Goal: Answer question/provide support

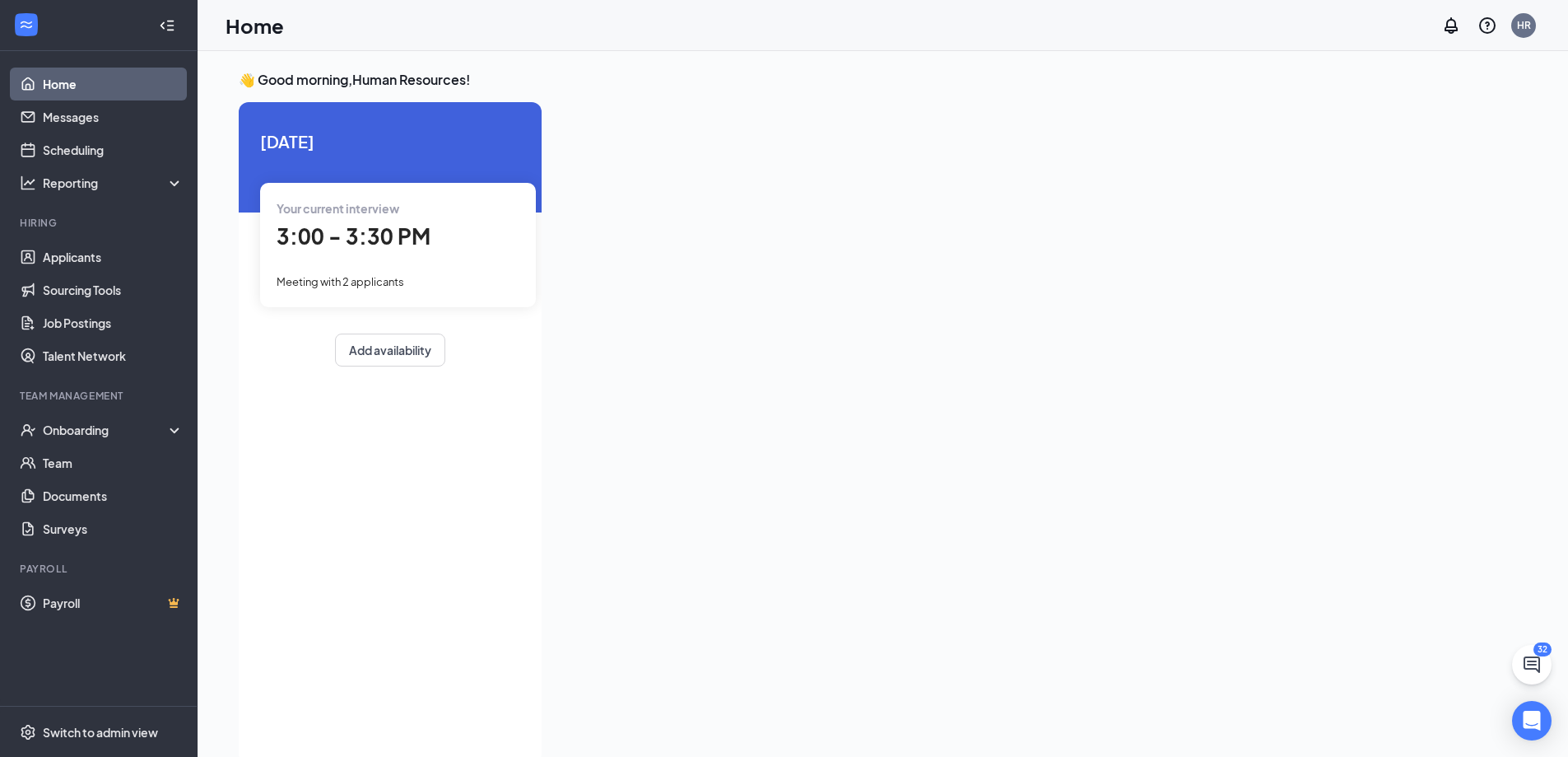
click at [362, 235] on span "3:00 - 3:30 PM" at bounding box center [353, 236] width 154 height 27
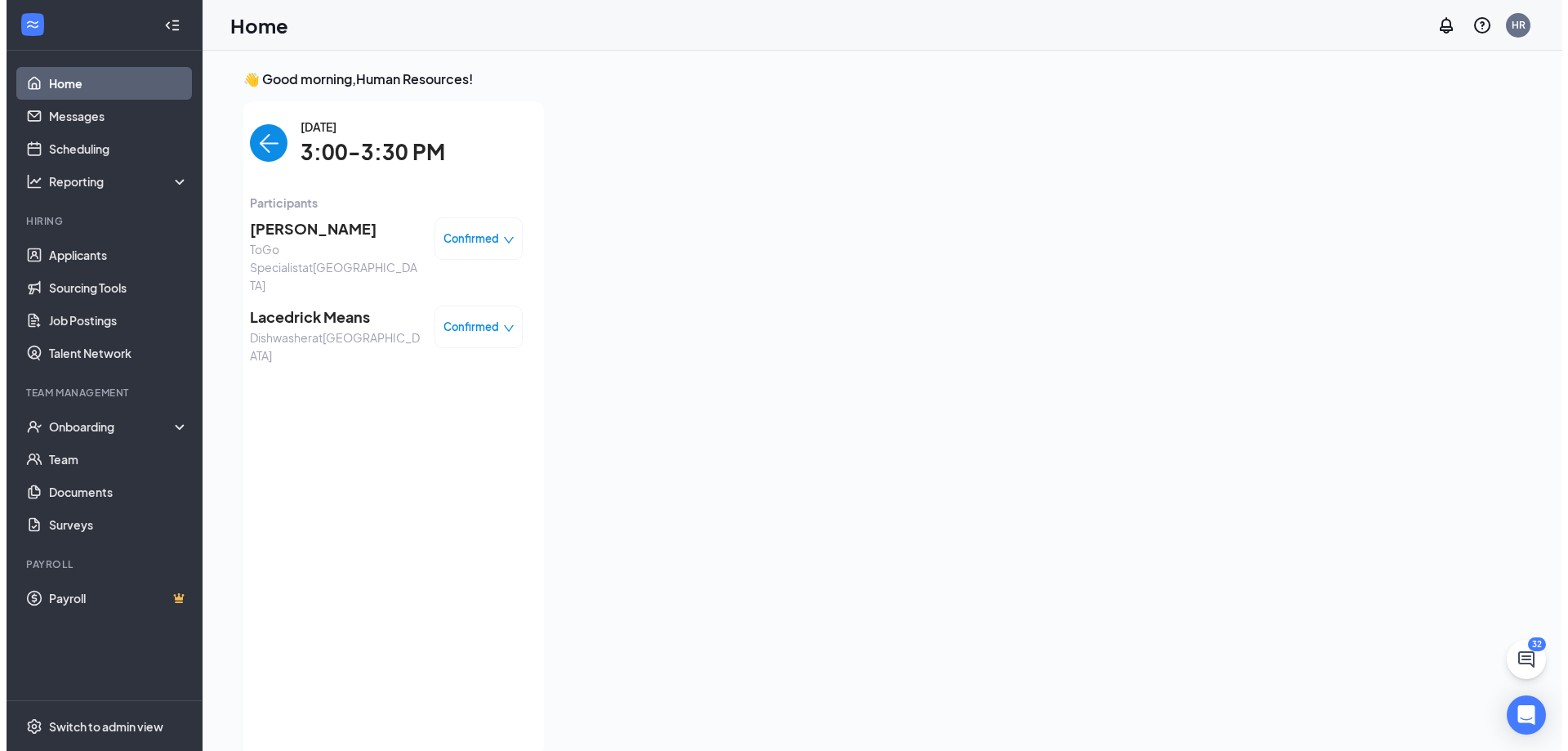
scroll to position [7, 0]
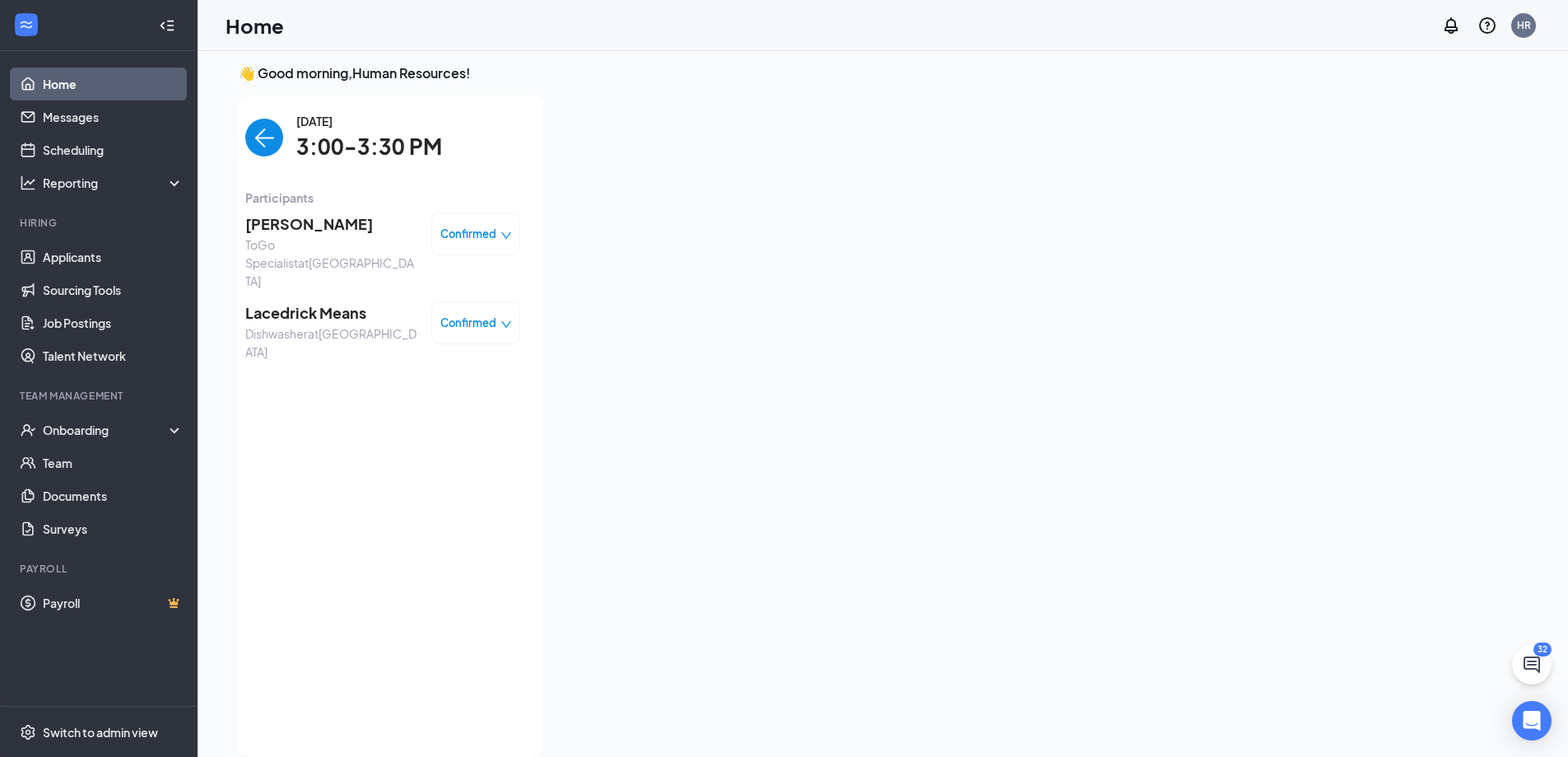
click at [357, 223] on span "[PERSON_NAME]" at bounding box center [331, 224] width 173 height 23
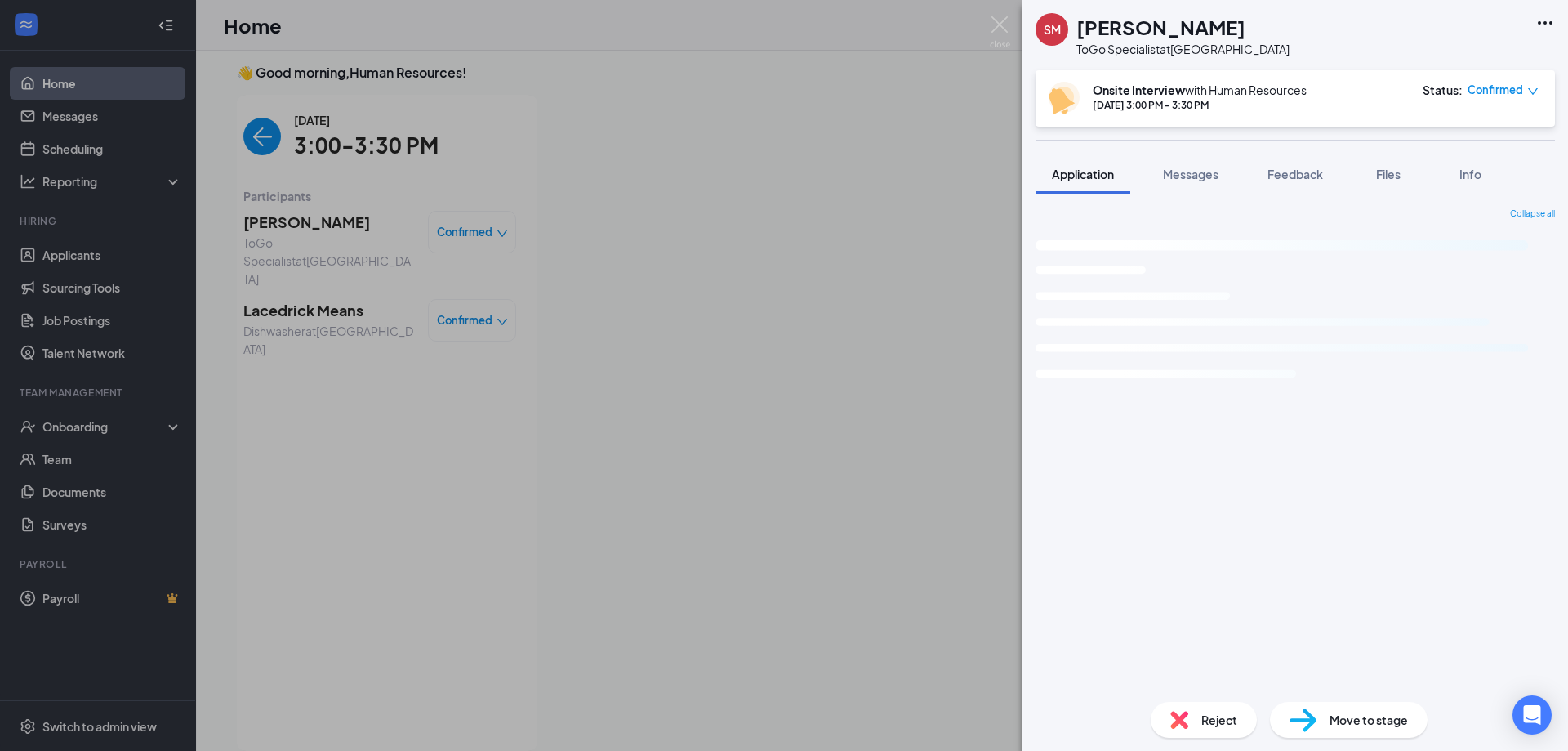
click at [1315, 174] on div "SM [PERSON_NAME] ToGo Specialist at Spartanburg Onsite Interview with Human Res…" at bounding box center [1295, 376] width 546 height 751
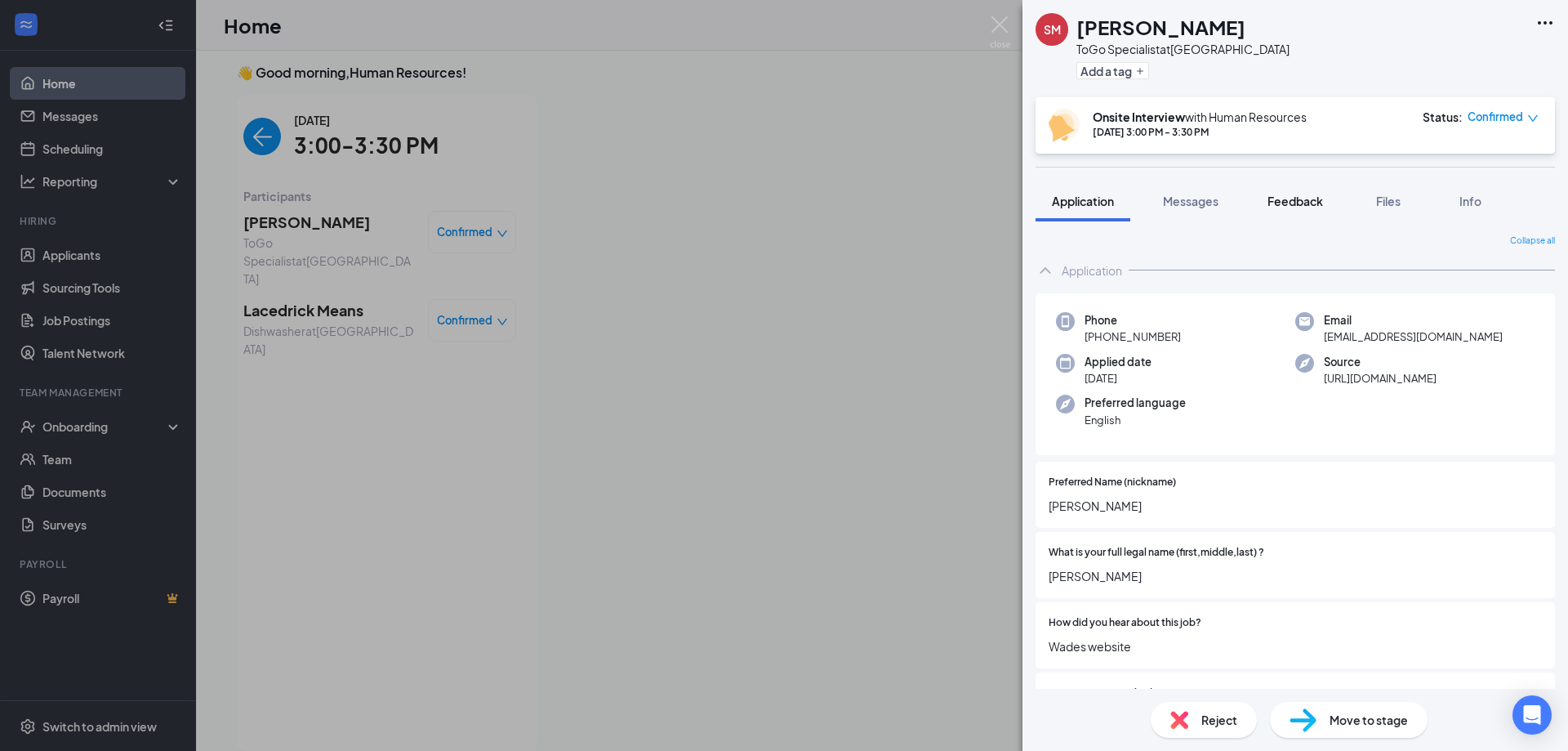
click at [1308, 199] on span "Feedback" at bounding box center [1296, 200] width 55 height 15
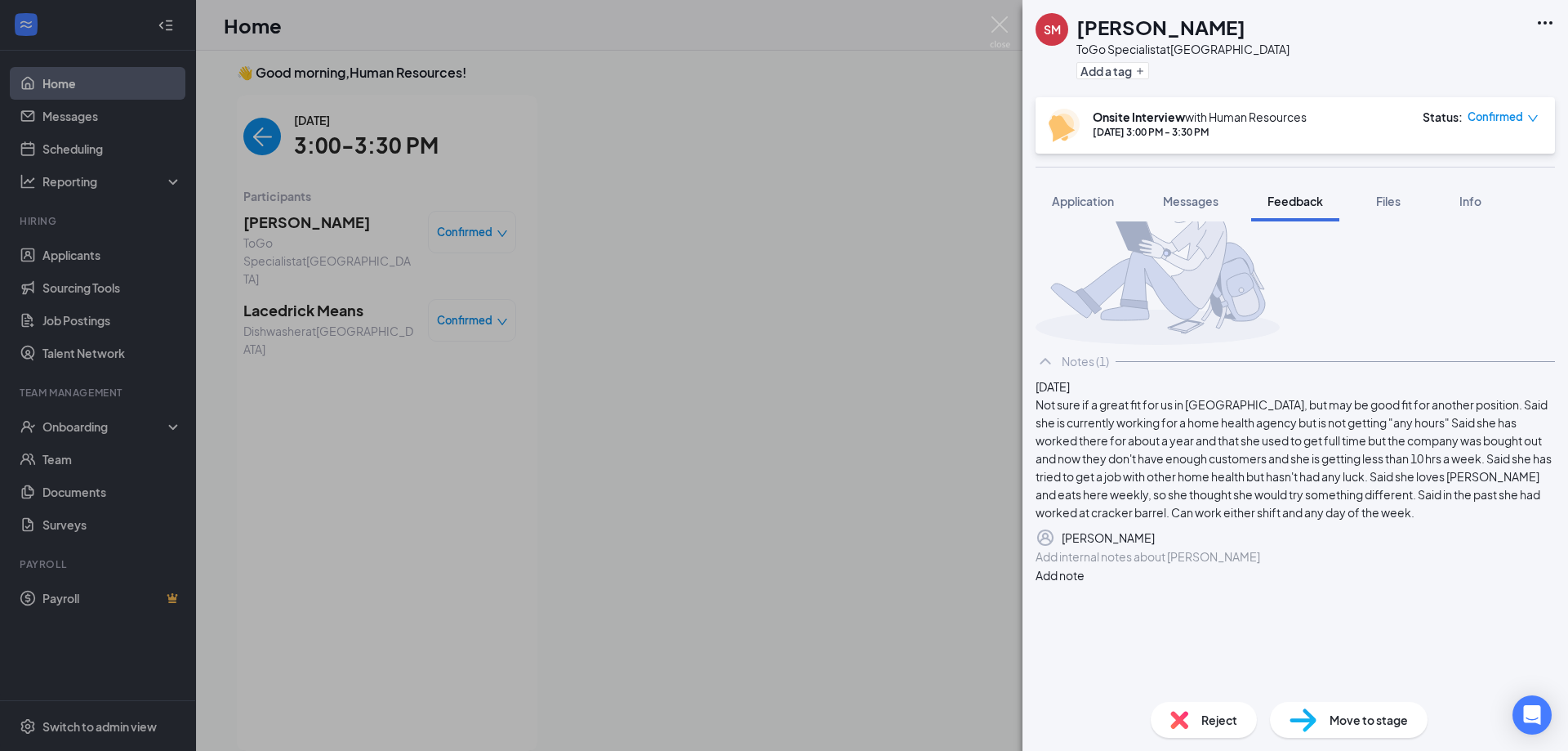
scroll to position [114, 0]
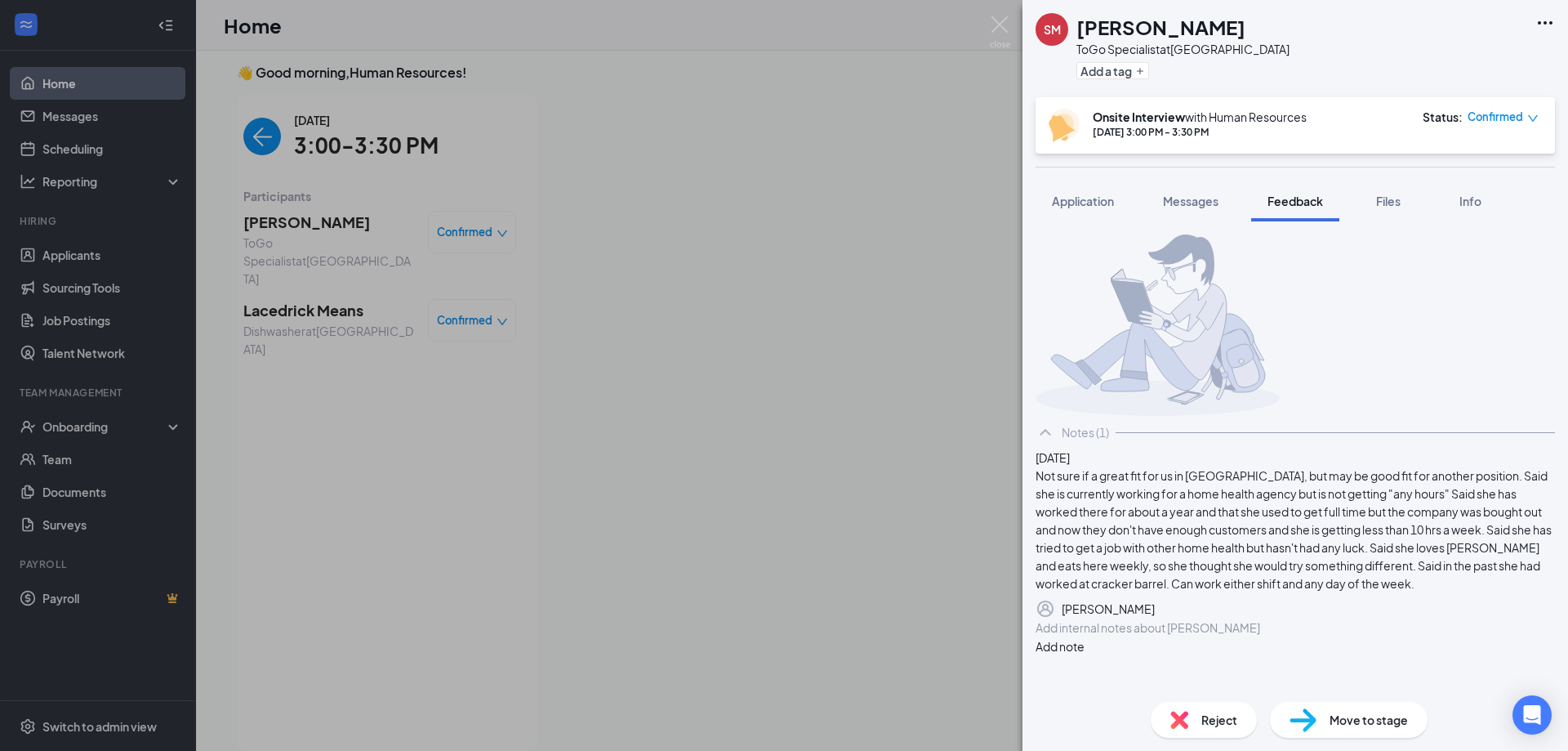
click at [1234, 636] on div at bounding box center [1295, 627] width 518 height 17
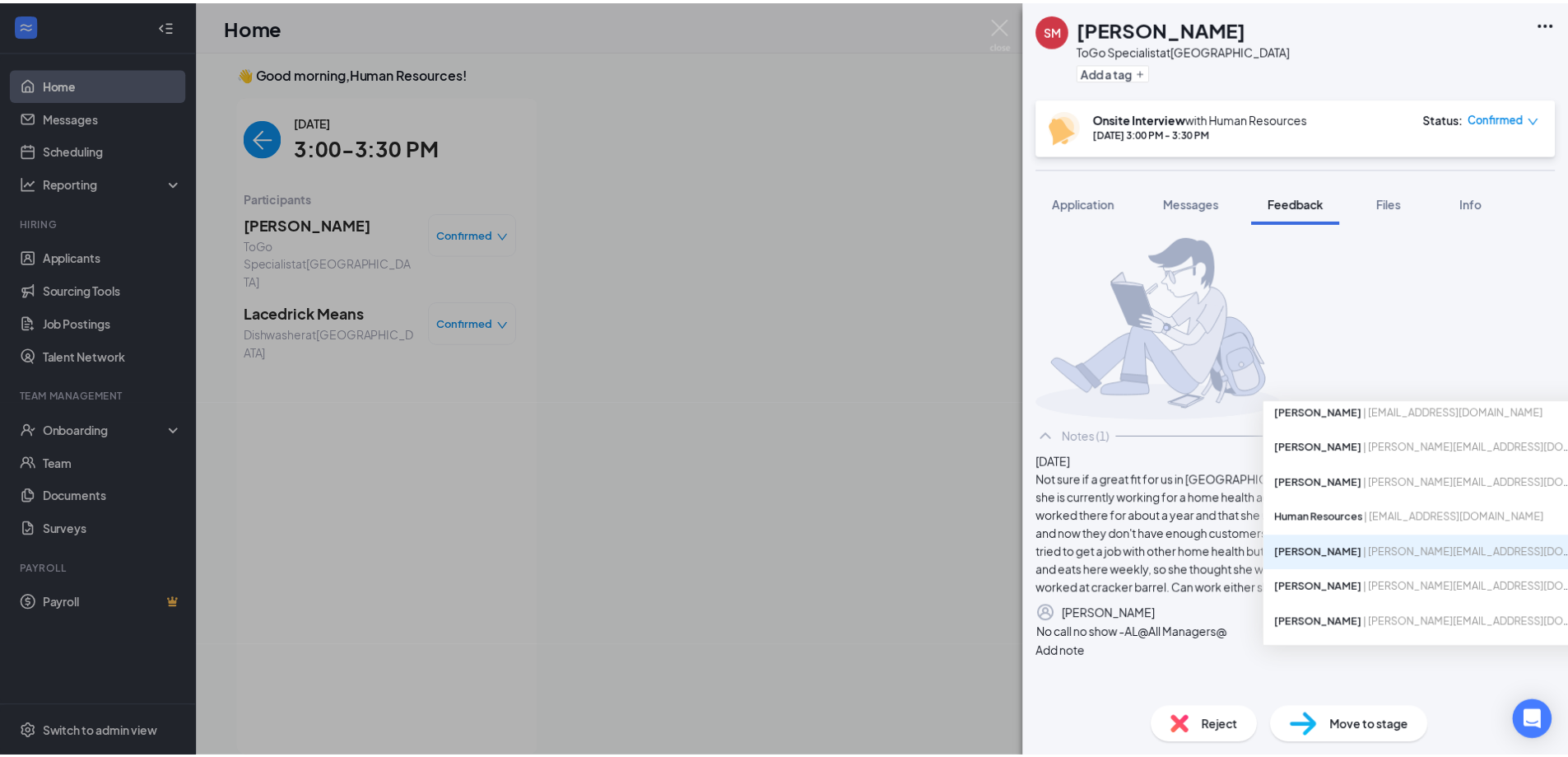
scroll to position [70, 0]
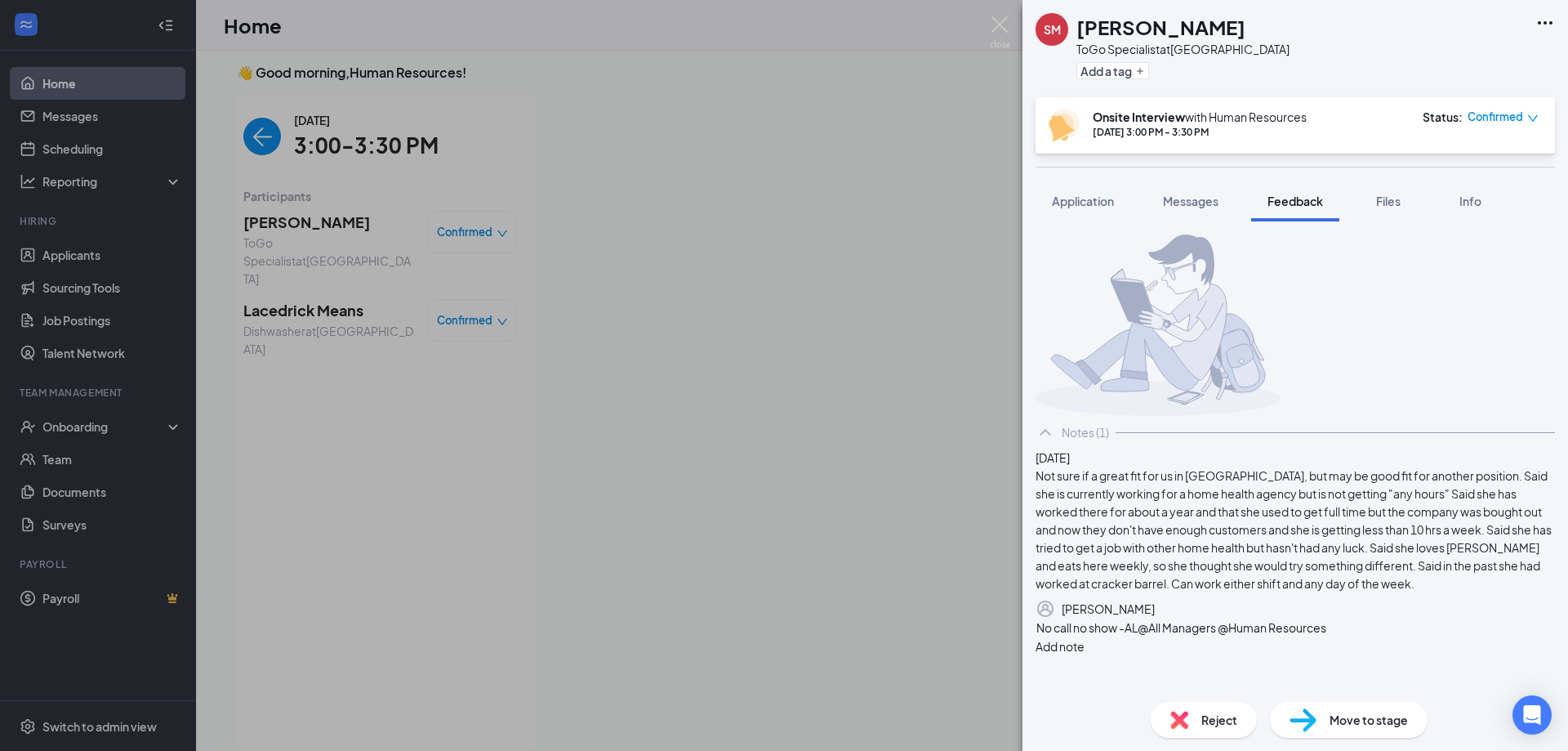
click at [1085, 650] on button "Add note" at bounding box center [1060, 646] width 49 height 18
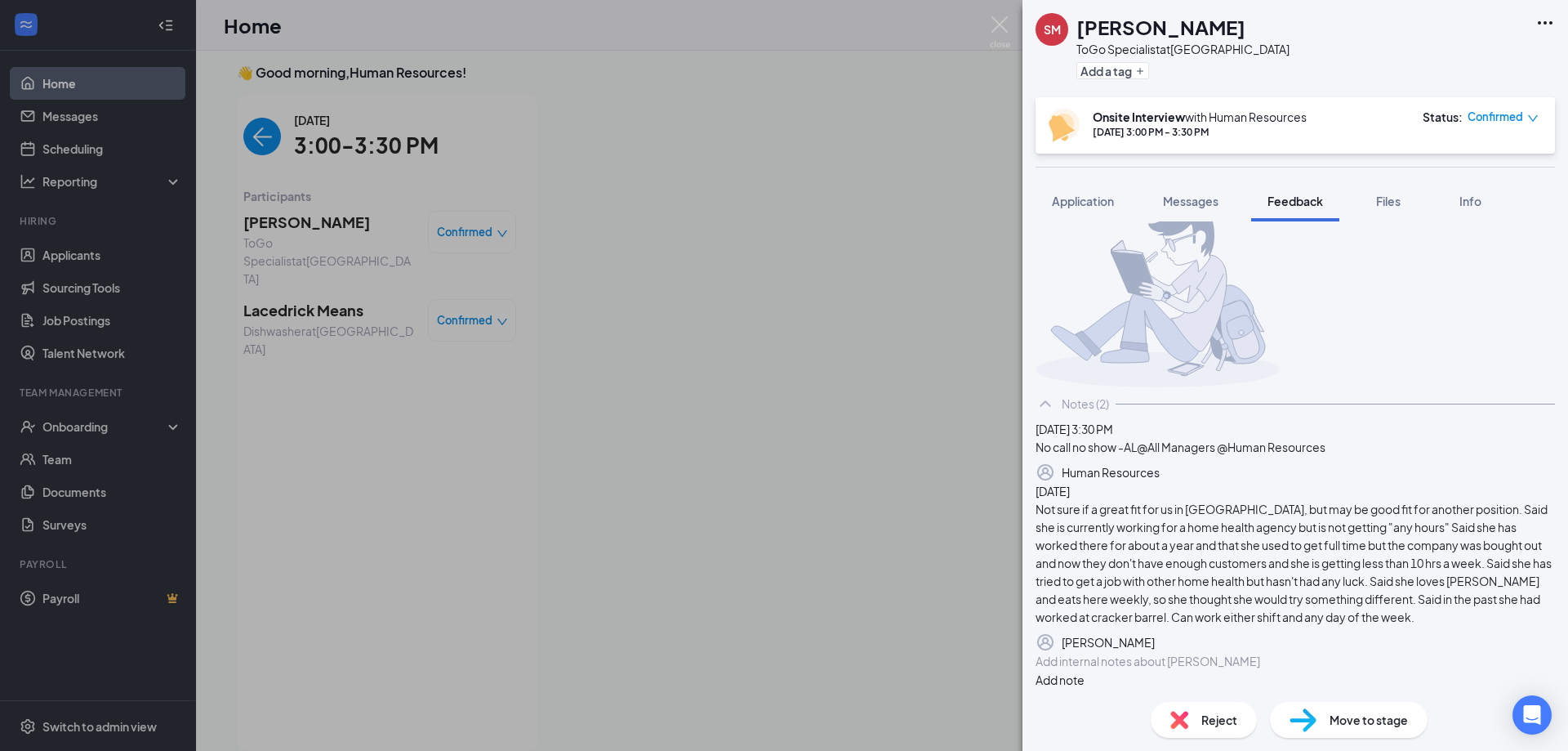
click at [700, 330] on div "SM [PERSON_NAME] ToGo Specialist at [GEOGRAPHIC_DATA] Add a tag Onsite Intervie…" at bounding box center [784, 376] width 1568 height 751
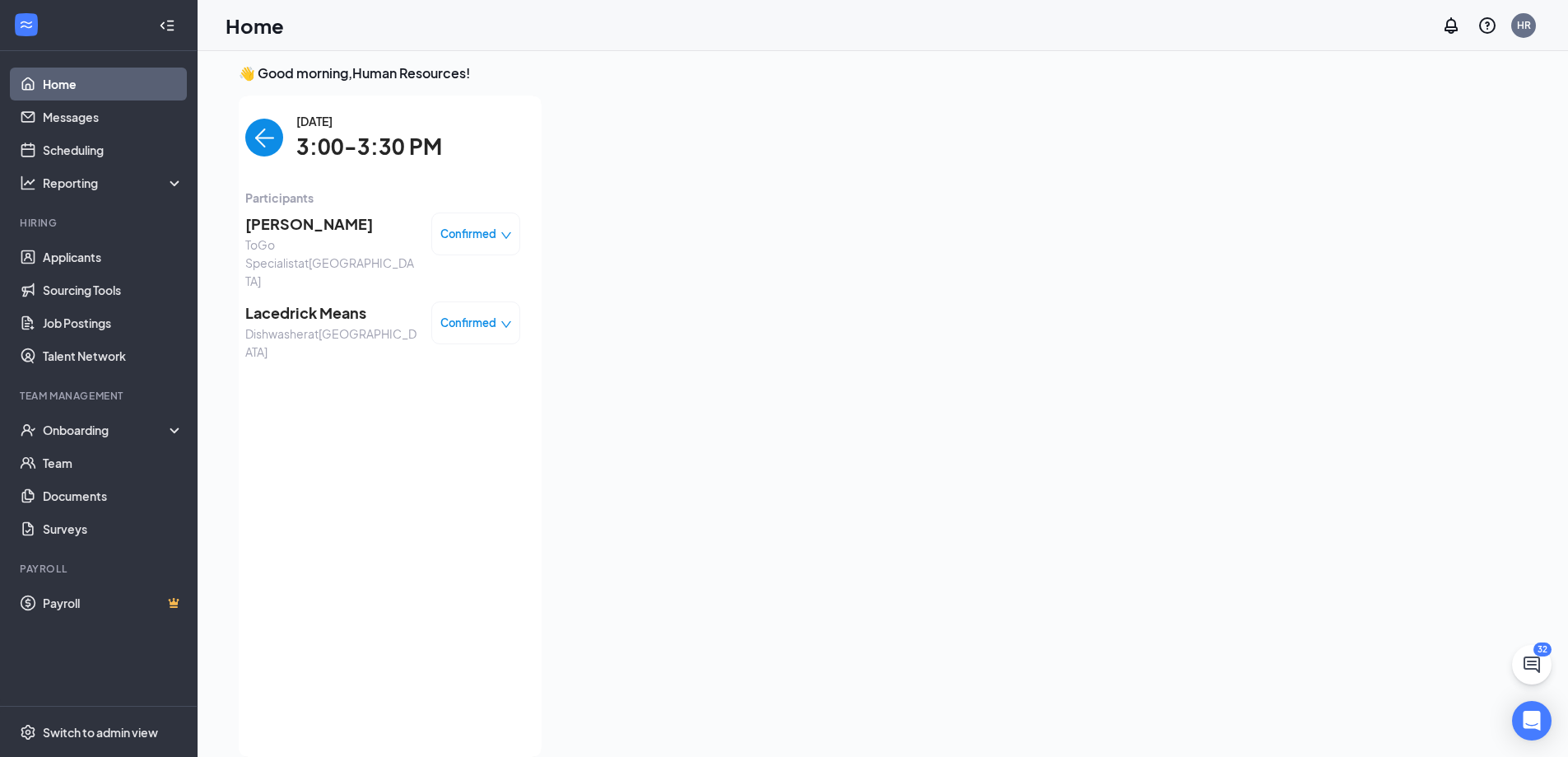
click at [322, 302] on span "Lacedrick Means" at bounding box center [331, 313] width 173 height 23
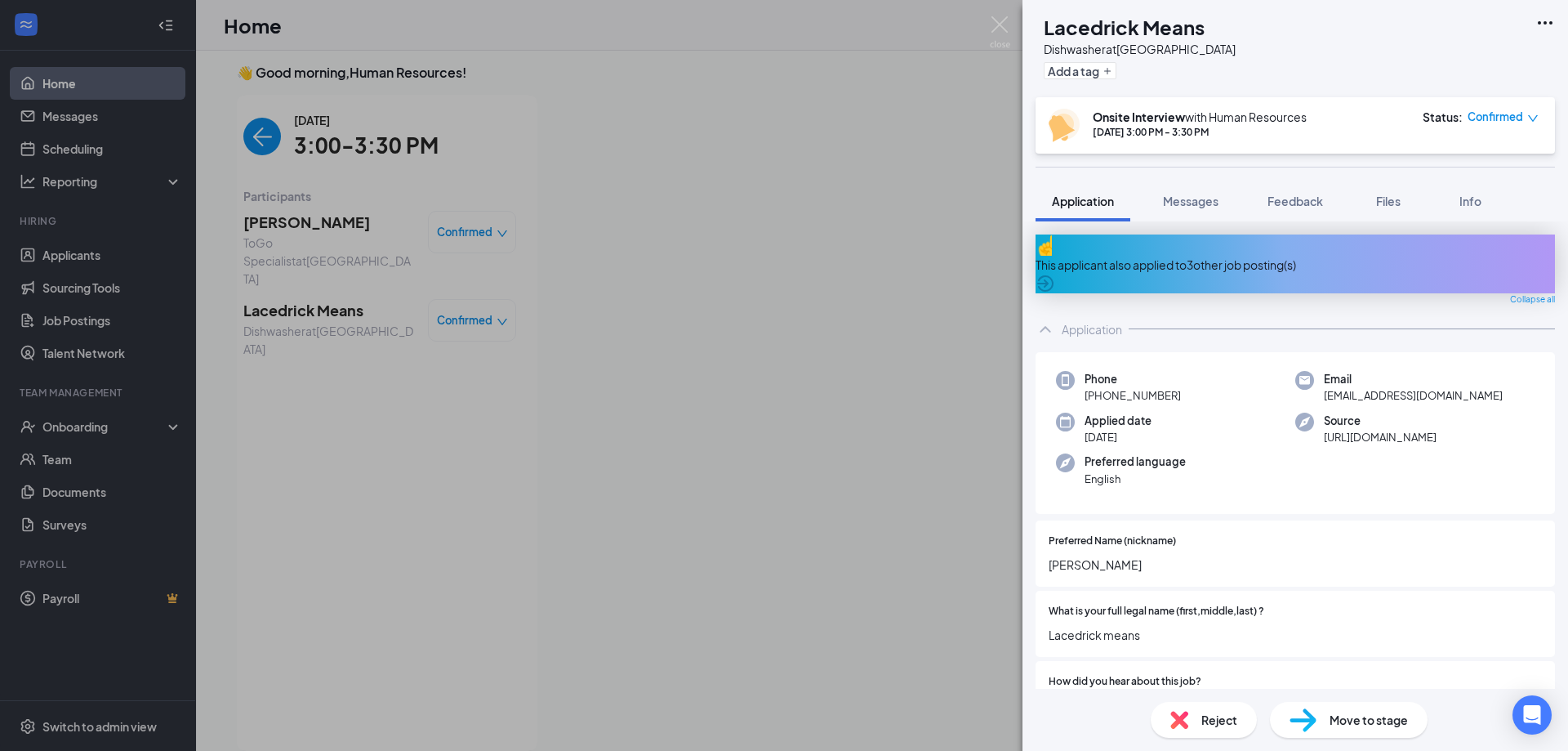
click at [667, 265] on div "LM Lacedrick Means Dishwasher at [GEOGRAPHIC_DATA] Add a tag Onsite Interview w…" at bounding box center [784, 376] width 1568 height 751
